Goal: Information Seeking & Learning: Find specific fact

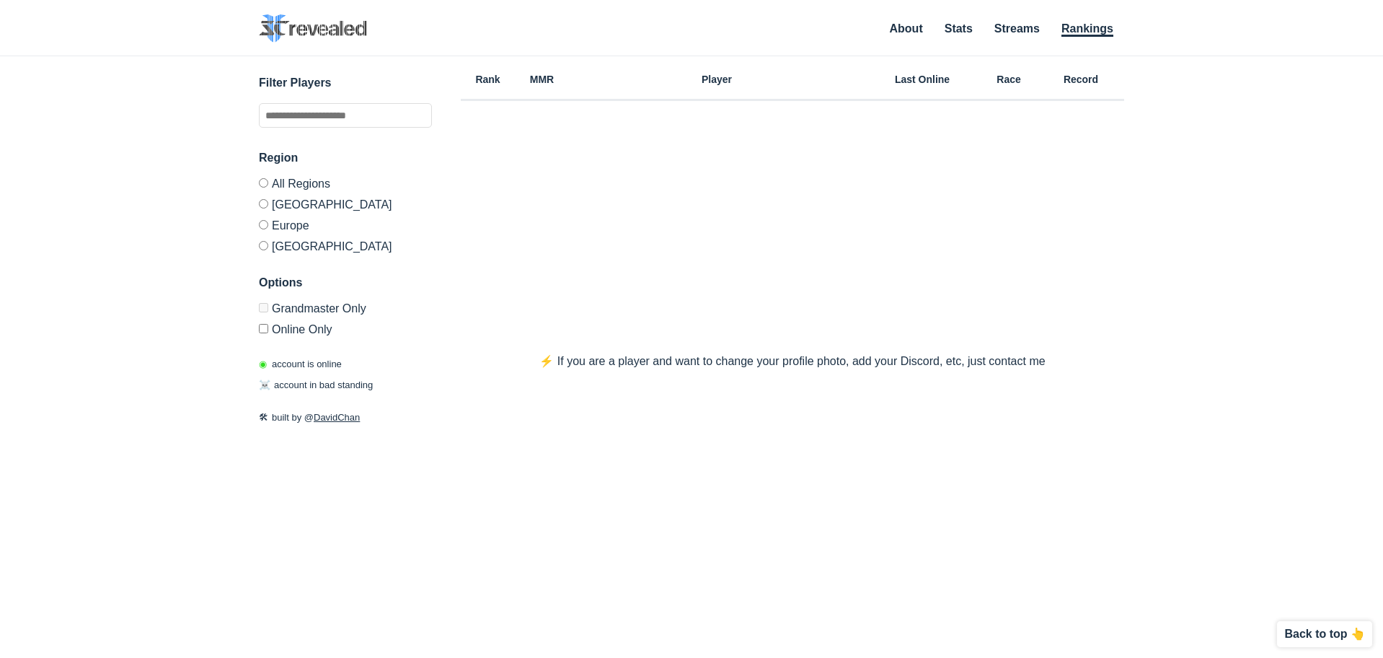
click at [348, 100] on div "Filter Players" at bounding box center [345, 100] width 173 height 53
click at [351, 110] on input "text" at bounding box center [345, 115] width 173 height 25
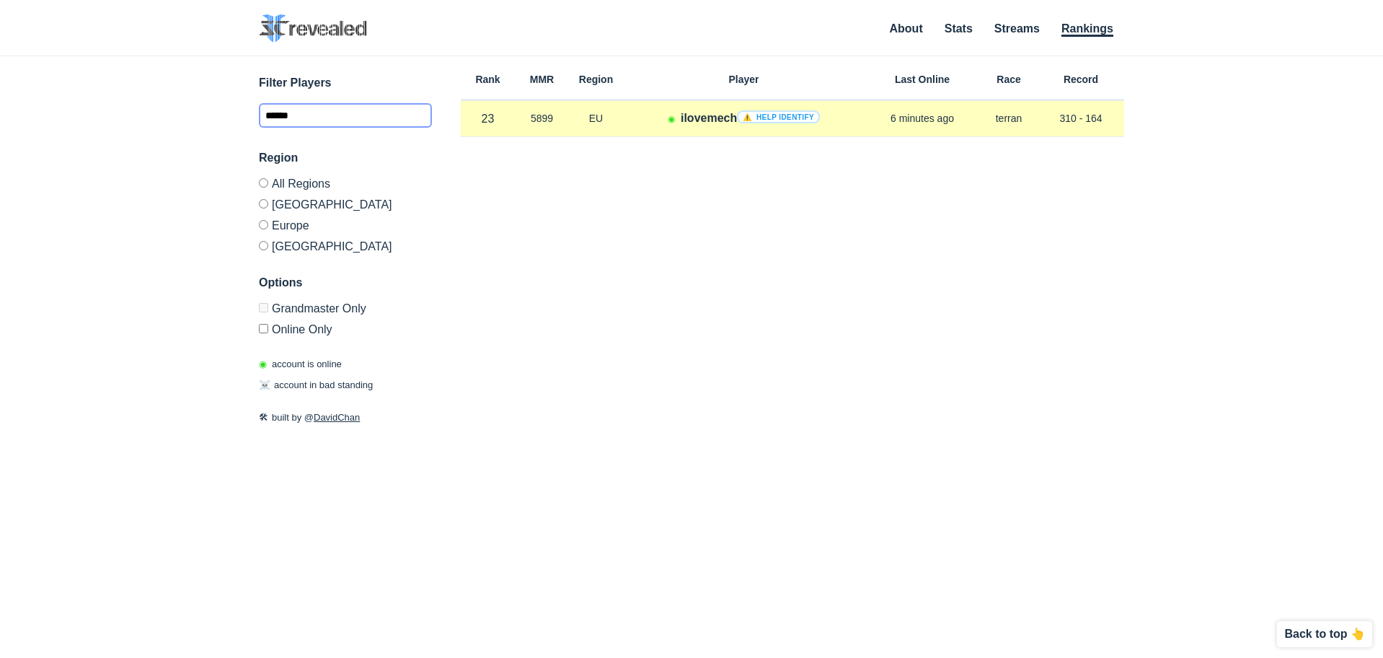
type input "******"
click at [699, 112] on h4 "ilovemech ⚠️ Help identify" at bounding box center [750, 118] width 139 height 17
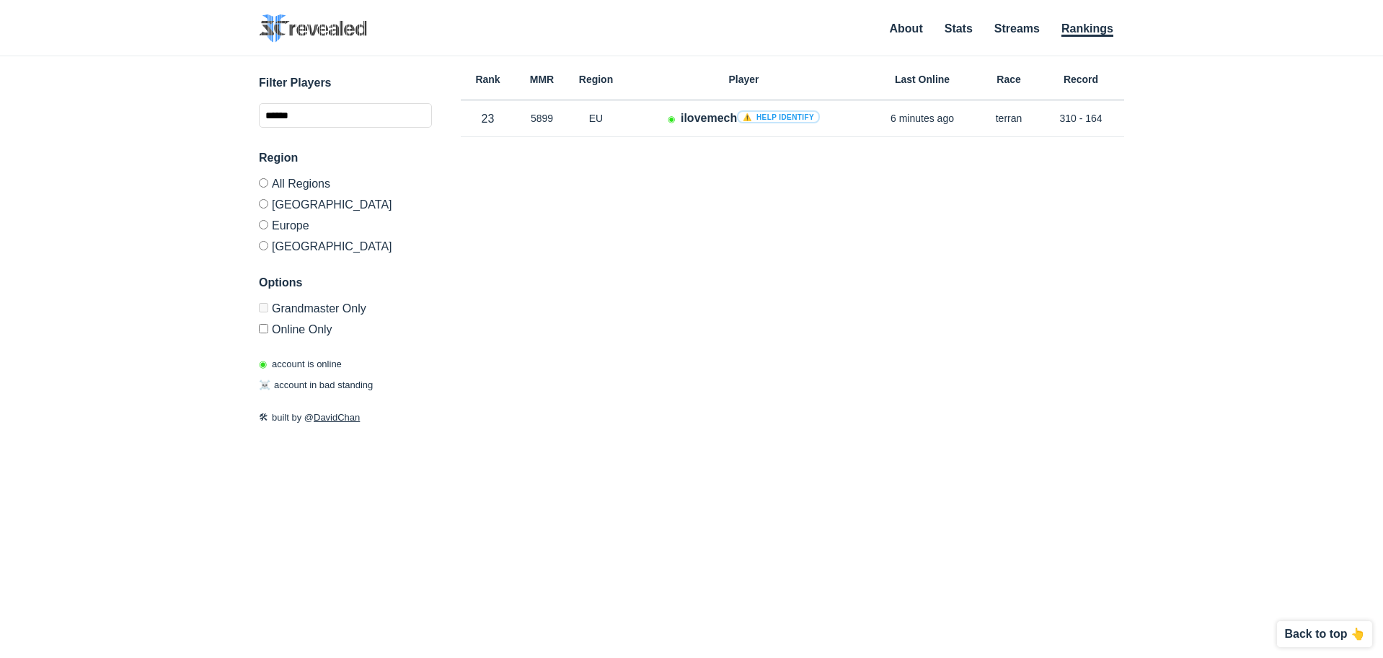
drag, startPoint x: 379, startPoint y: 84, endPoint x: 366, endPoint y: 112, distance: 31.0
click at [377, 90] on h3 "Filter Players" at bounding box center [345, 82] width 173 height 17
click at [366, 112] on input "******" at bounding box center [345, 115] width 173 height 25
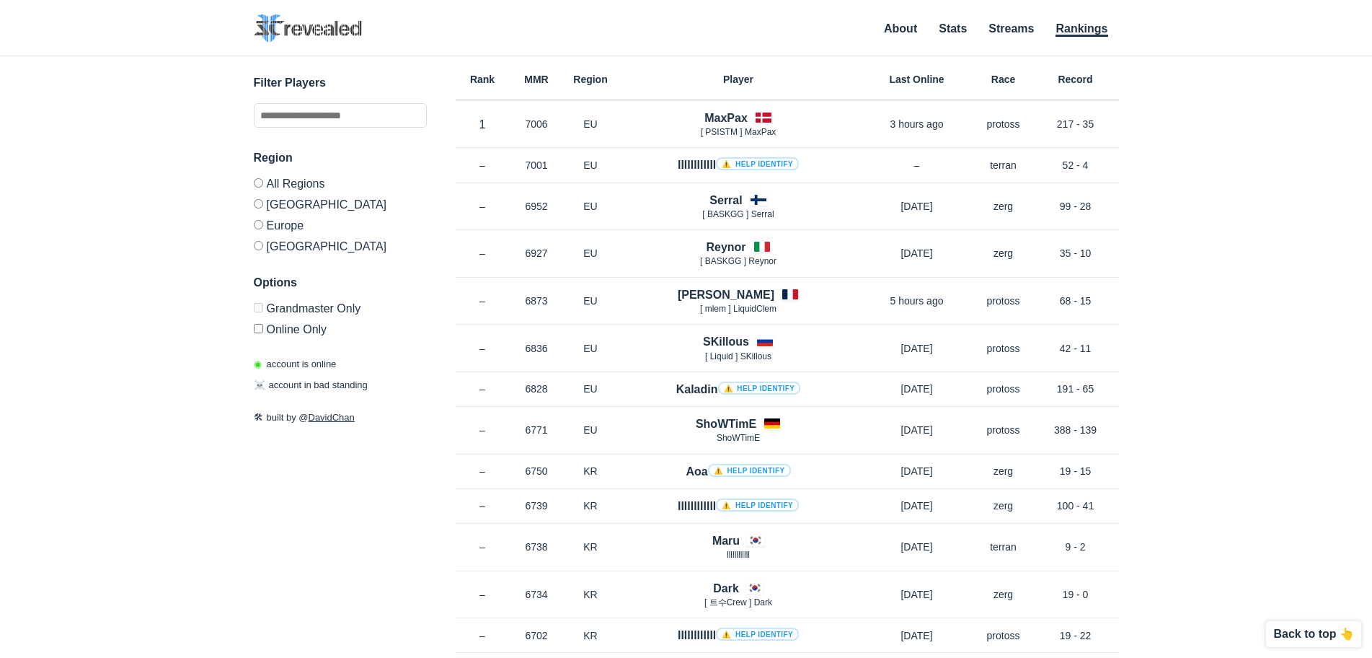
click at [1156, 102] on div "✕ Filter Players Region All Regions [GEOGRAPHIC_DATA] [GEOGRAPHIC_DATA] [GEOGRA…" at bounding box center [685, 338] width 1343 height 565
click at [960, 35] on link "Stats" at bounding box center [953, 29] width 28 height 14
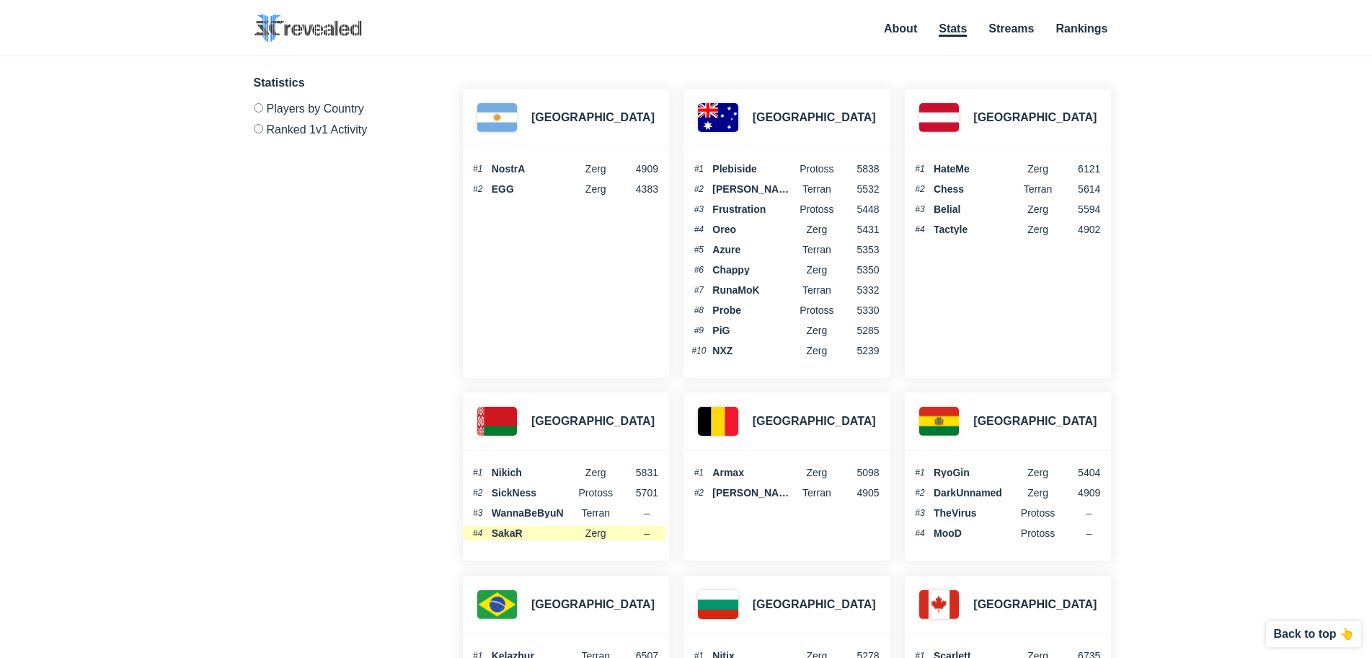
drag, startPoint x: 585, startPoint y: 248, endPoint x: 617, endPoint y: 405, distance: 160.3
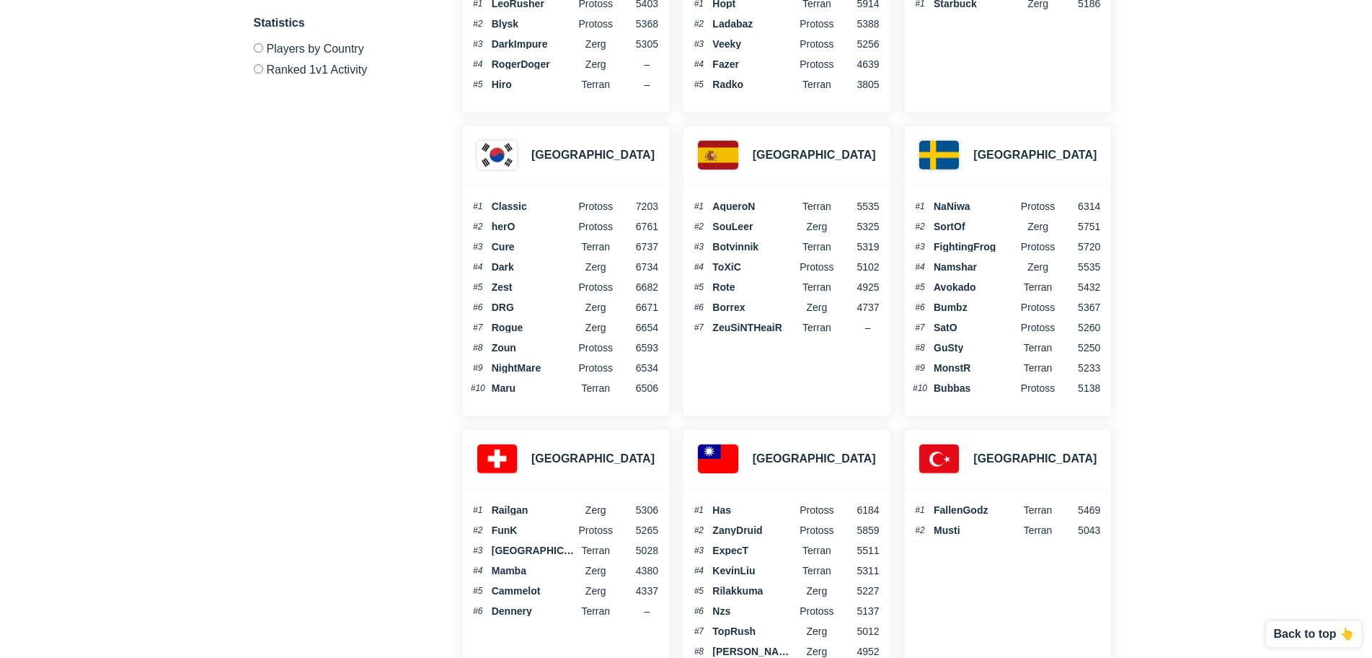
scroll to position [4324, 0]
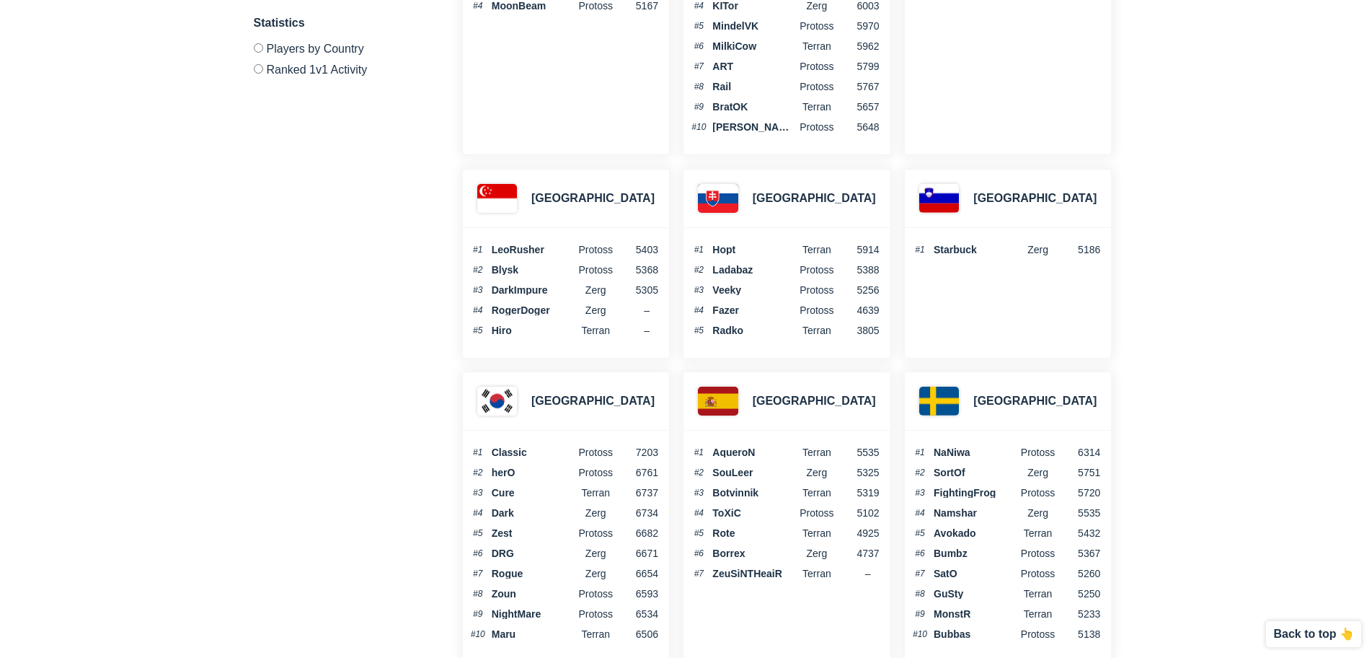
scroll to position [4082, 0]
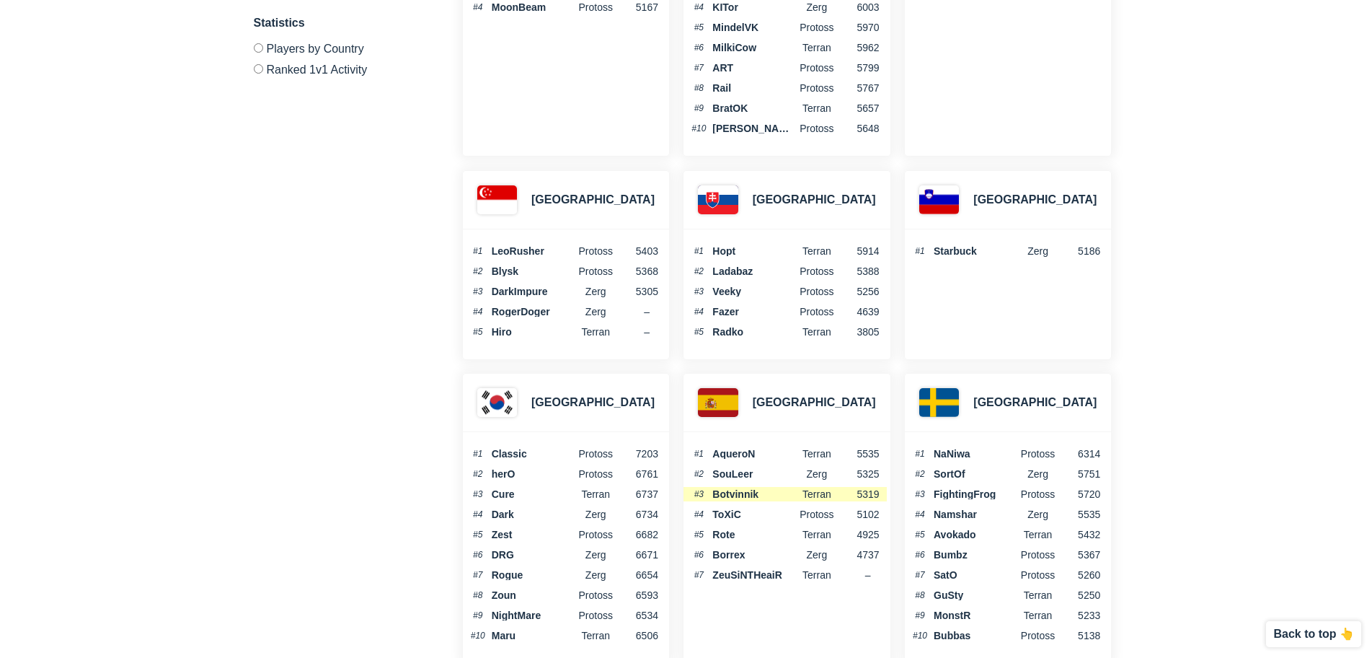
drag, startPoint x: 764, startPoint y: 485, endPoint x: 832, endPoint y: 487, distance: 67.8
click at [772, 472] on ol "#1 AqueroN terran 5535 #2 SouLeer Zerg 5325 #3 Botvinnik Terran 5319 #4 ToXiC P…" at bounding box center [785, 514] width 203 height 136
click at [853, 490] on span "5319" at bounding box center [859, 494] width 42 height 10
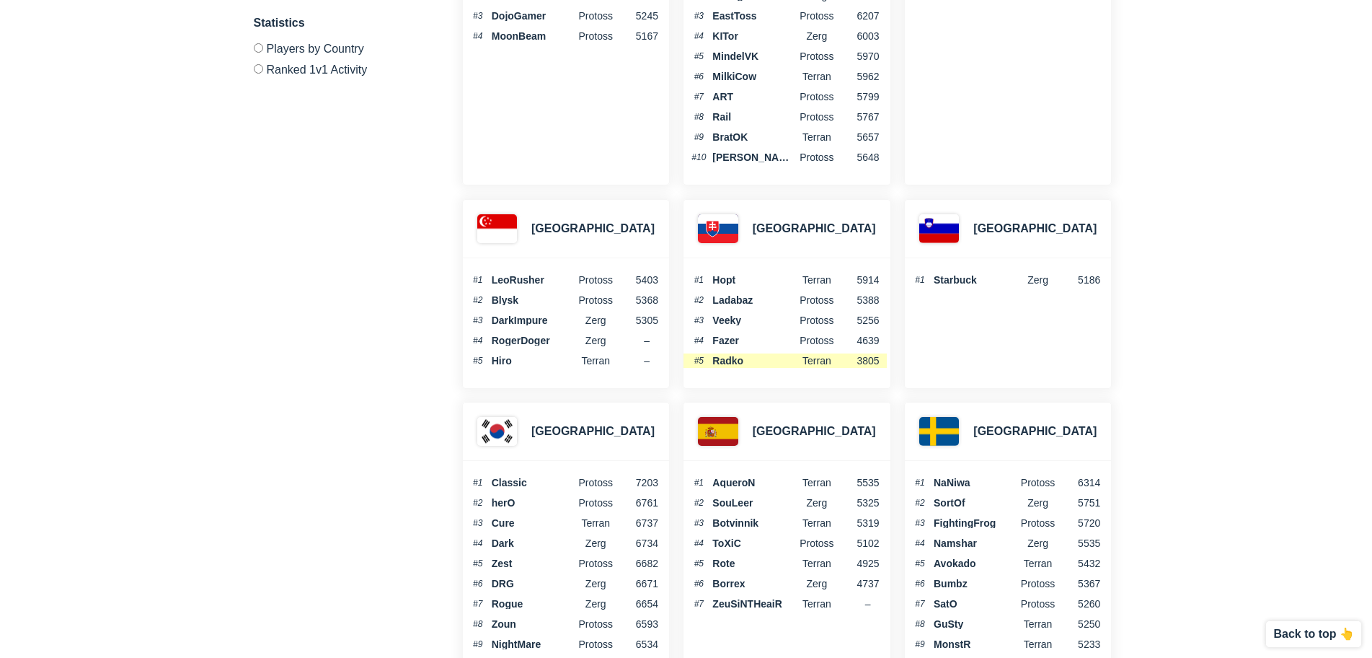
scroll to position [4061, 0]
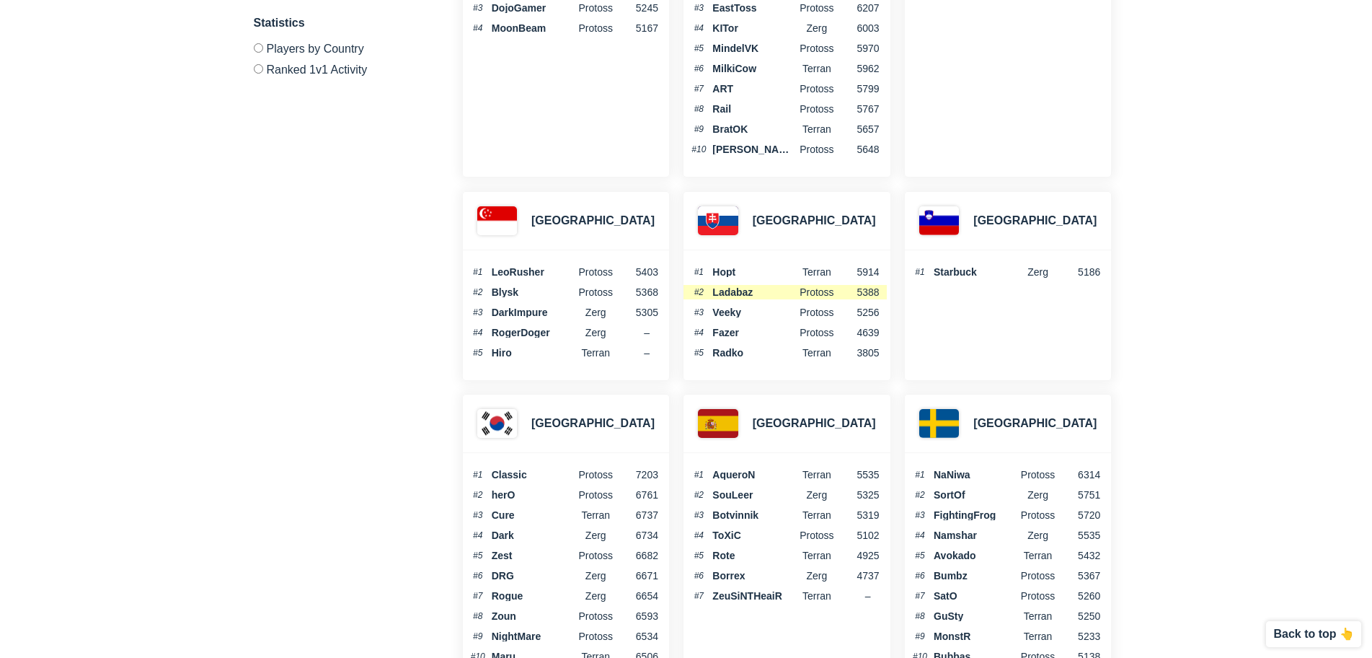
click at [717, 287] on span "Ladabaz" at bounding box center [754, 292] width 84 height 10
click at [723, 276] on span "Hopt" at bounding box center [754, 272] width 84 height 10
click at [857, 275] on span "5914" at bounding box center [859, 272] width 42 height 10
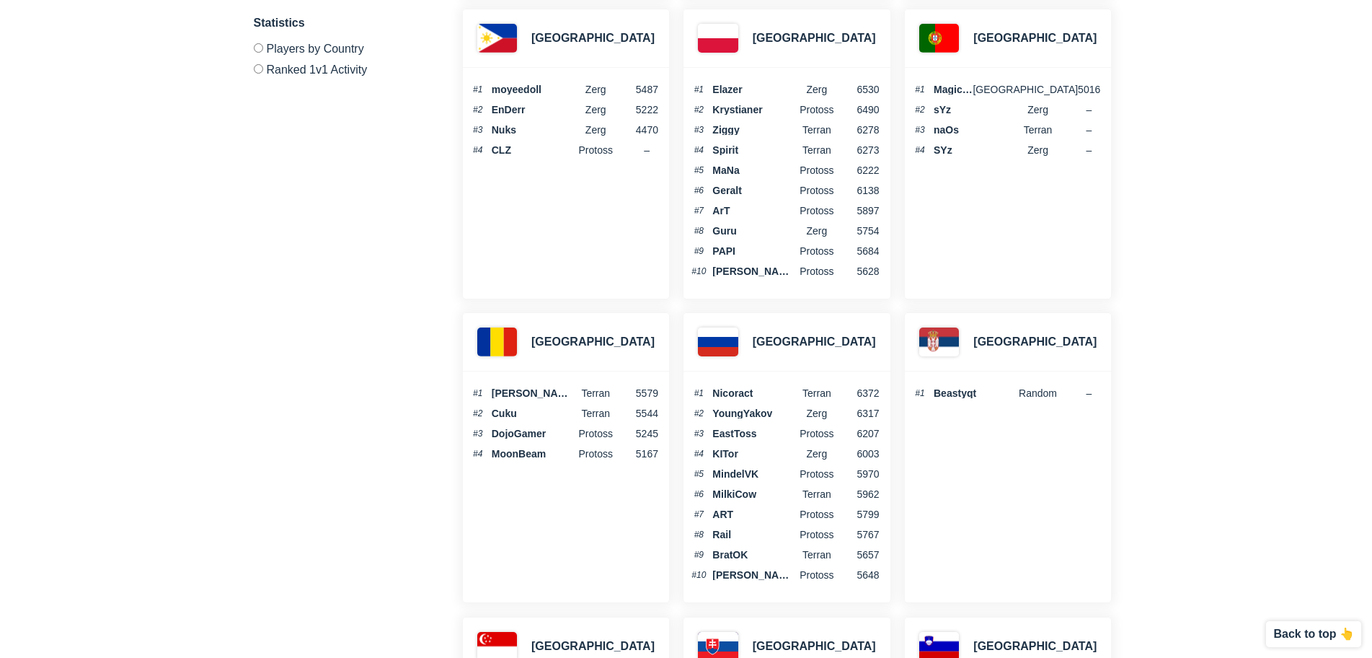
scroll to position [3629, 0]
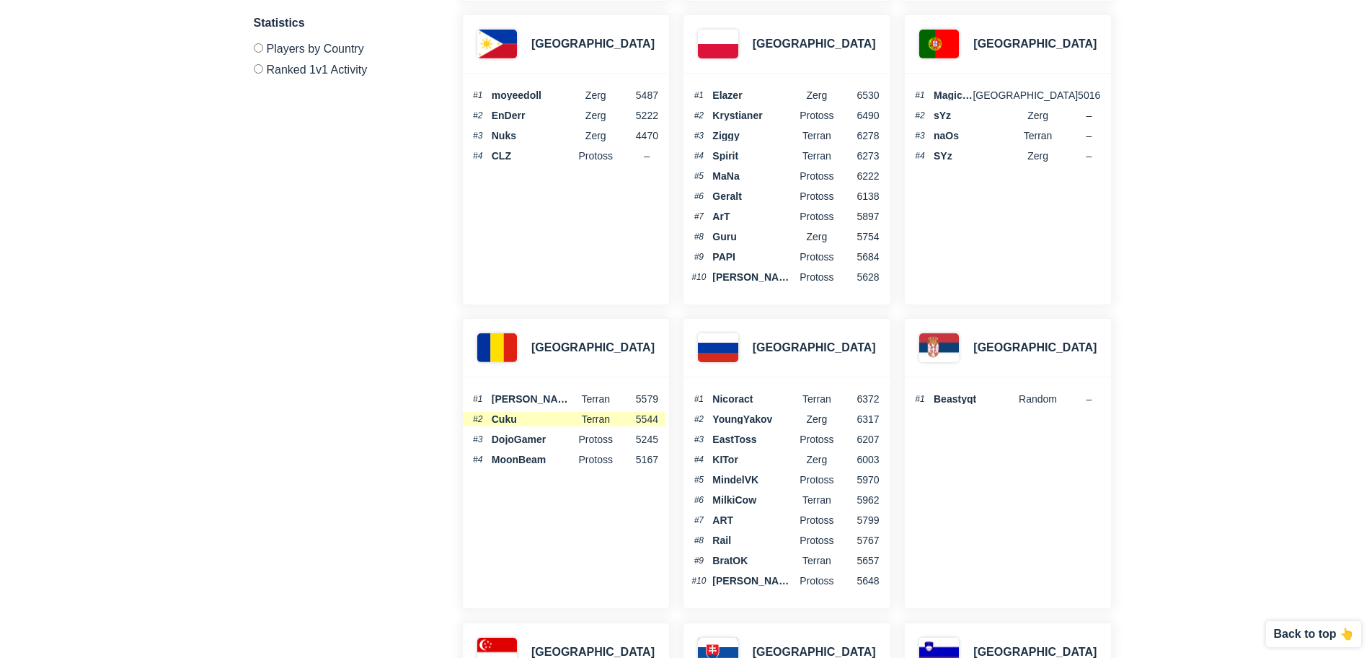
click at [506, 420] on span "Cuku" at bounding box center [534, 419] width 84 height 10
